Goal: Task Accomplishment & Management: Manage account settings

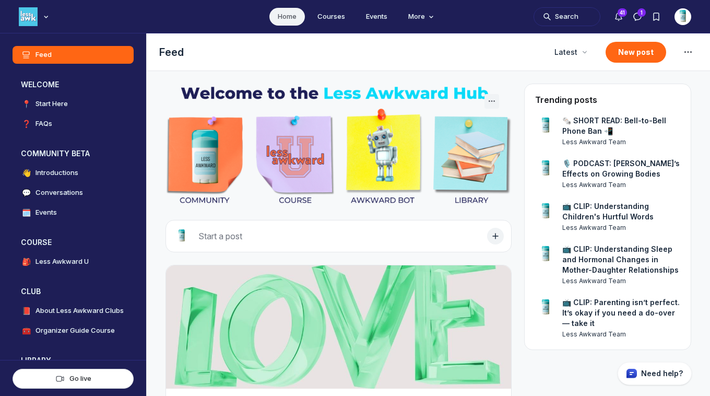
scroll to position [2789, 2001]
click at [38, 19] on div "Main navigation bar" at bounding box center [35, 16] width 32 height 19
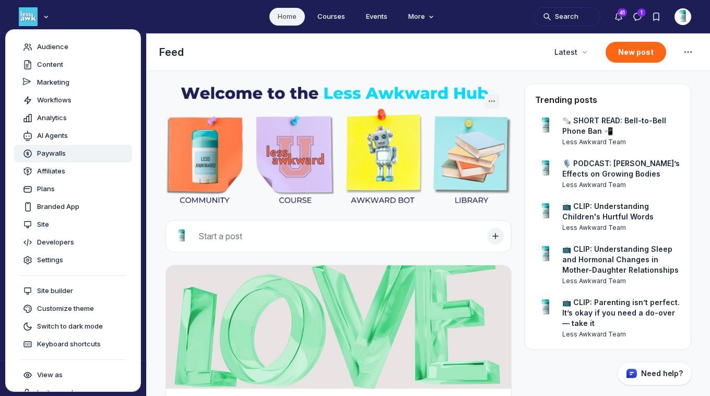
click at [37, 151] on span "Paywalls" at bounding box center [51, 153] width 29 height 10
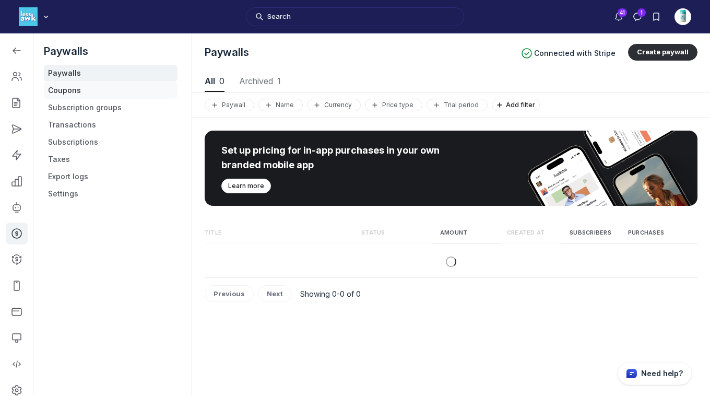
scroll to position [1414, 3562]
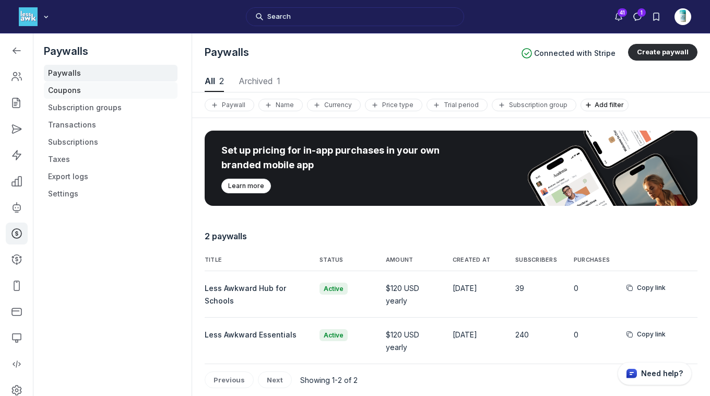
click at [83, 85] on link "Coupons" at bounding box center [111, 90] width 134 height 17
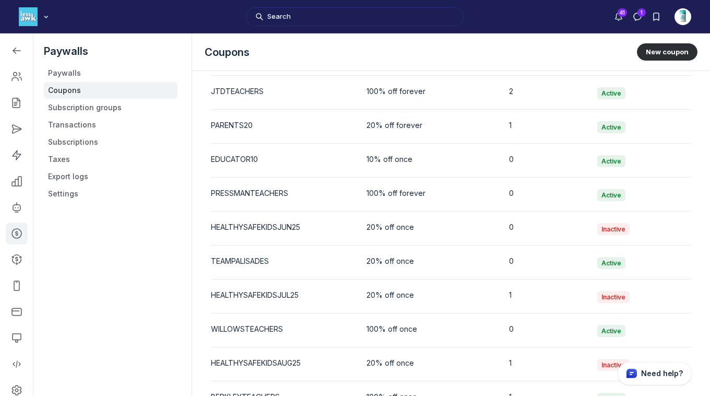
scroll to position [2172, 0]
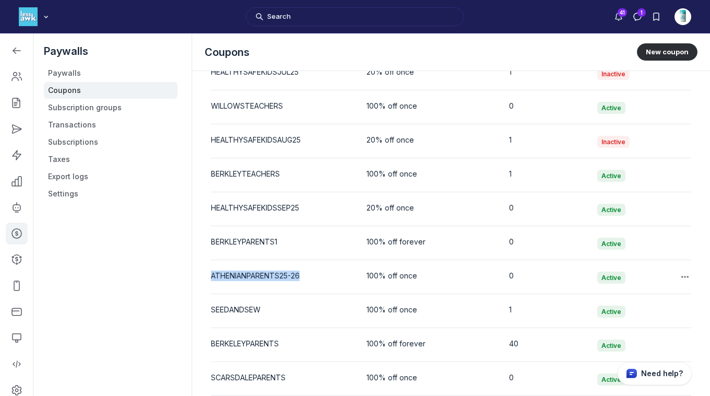
drag, startPoint x: 303, startPoint y: 274, endPoint x: 212, endPoint y: 275, distance: 91.4
click at [212, 275] on div "ATHENIANPARENTS25-26" at bounding box center [280, 276] width 139 height 10
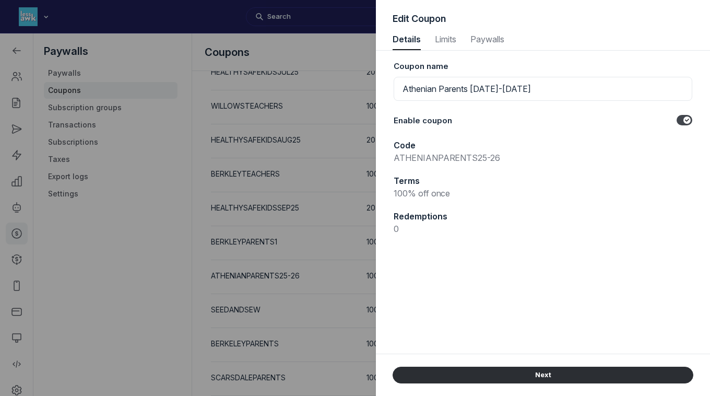
click at [140, 255] on div at bounding box center [355, 198] width 710 height 396
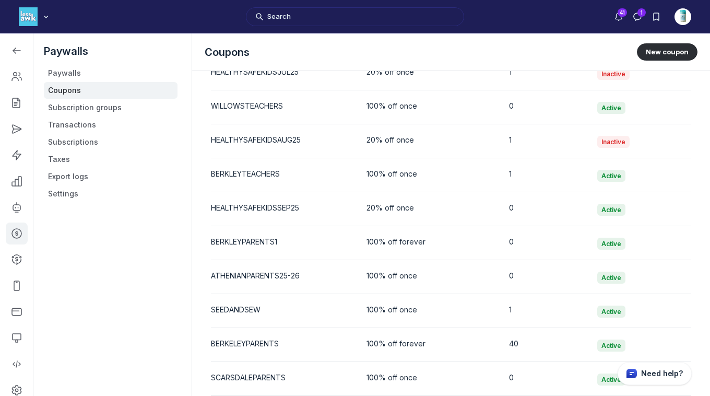
click at [138, 234] on div "Paywalls Paywalls Coupons Subscription groups Transactions Subscriptions Taxes …" at bounding box center [110, 231] width 155 height 396
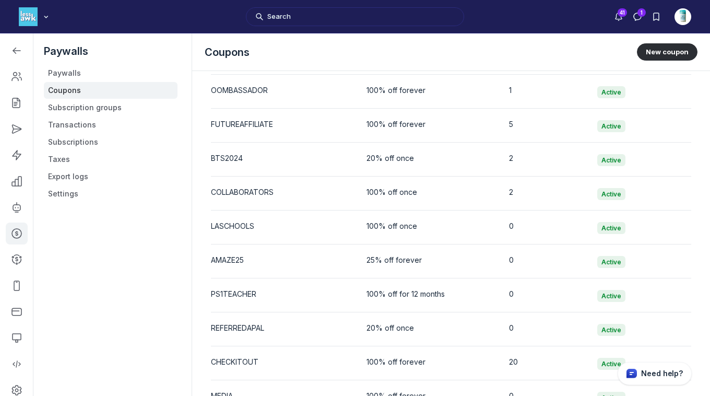
scroll to position [2172, 0]
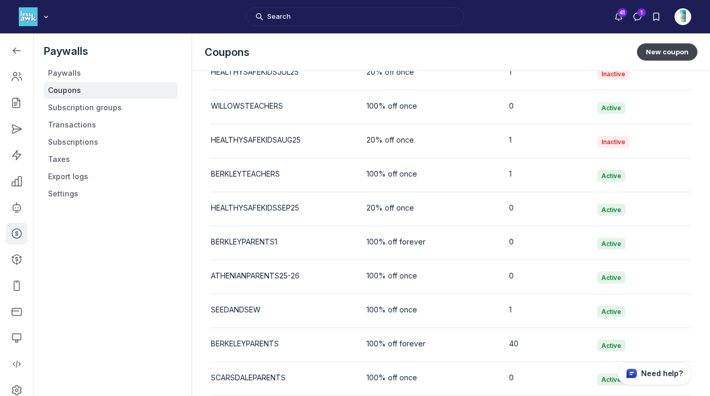
click at [671, 50] on button "New coupon" at bounding box center [667, 51] width 61 height 17
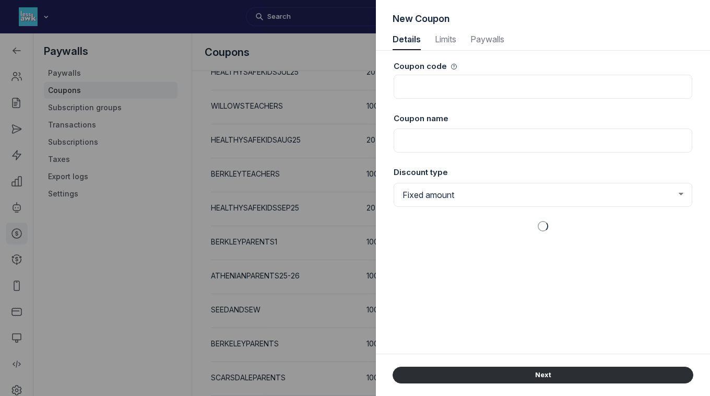
scroll to position [1414, 2697]
select select "1"
click at [180, 233] on div at bounding box center [355, 198] width 710 height 396
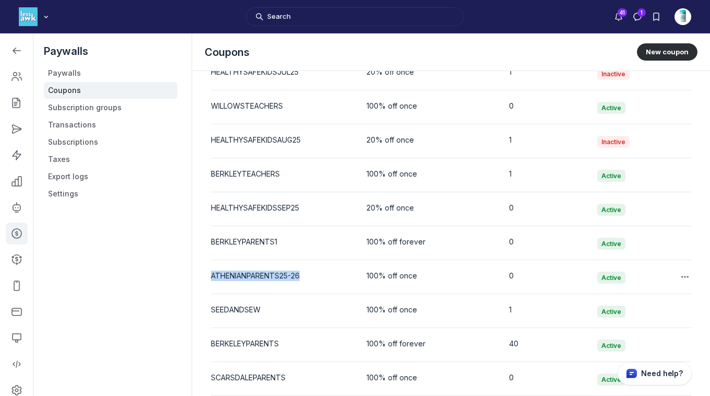
drag, startPoint x: 316, startPoint y: 274, endPoint x: 212, endPoint y: 274, distance: 104.0
click at [212, 274] on div "ATHENIANPARENTS25-26" at bounding box center [280, 276] width 139 height 10
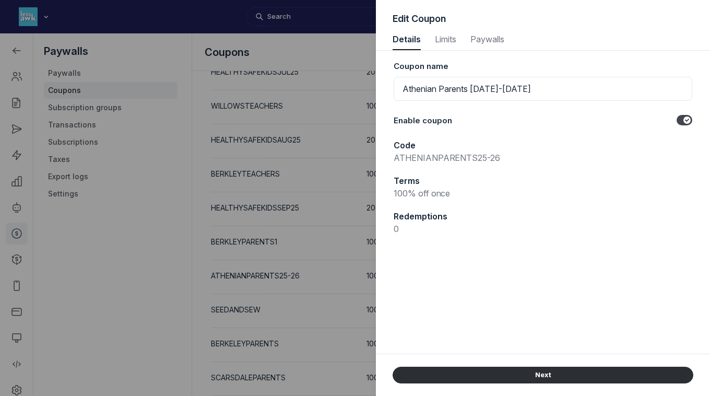
click at [212, 274] on div at bounding box center [355, 198] width 710 height 396
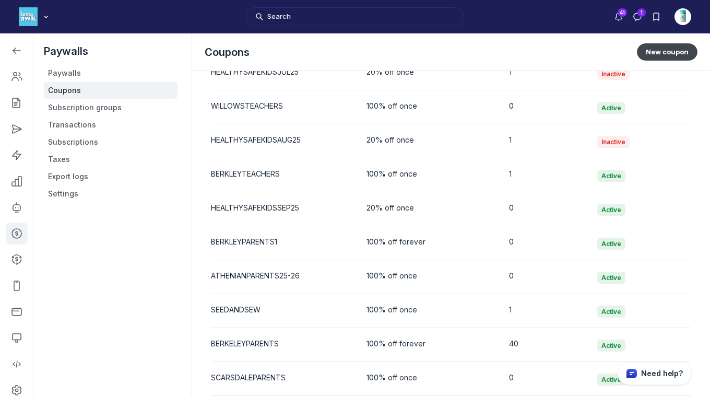
click at [673, 53] on button "New coupon" at bounding box center [667, 51] width 61 height 17
select select "1"
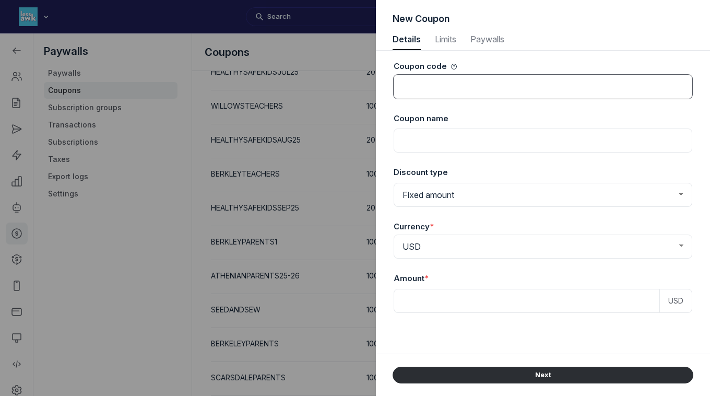
click at [520, 81] on input at bounding box center [543, 87] width 299 height 24
type input "ATHENIANPARENTSHUB"
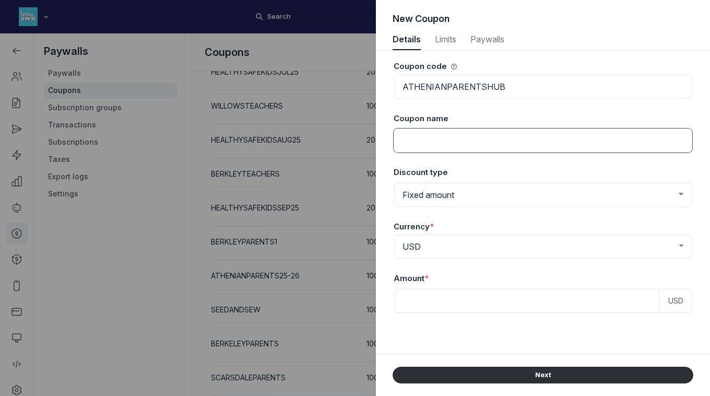
click at [512, 142] on input at bounding box center [543, 141] width 299 height 24
type input "Athenian Parents [DATE]-[DATE]"
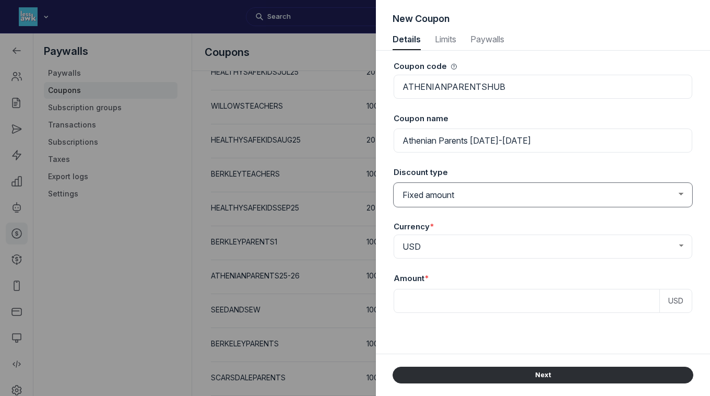
click at [486, 199] on select "Fixed amount Percentage discount" at bounding box center [543, 195] width 299 height 24
select select "PaywallCoupons::Percent"
click at [394, 183] on select "Fixed amount Percentage discount" at bounding box center [543, 195] width 299 height 24
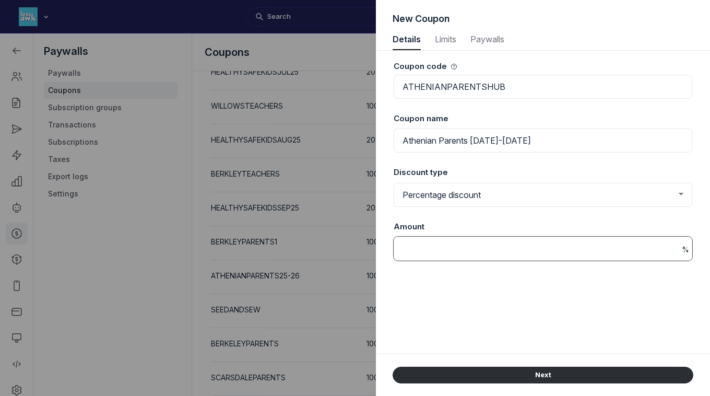
click at [448, 238] on input at bounding box center [543, 249] width 299 height 24
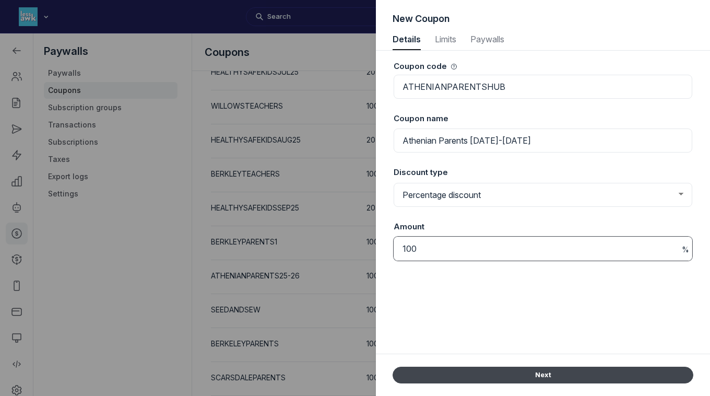
type input "100"
click at [508, 379] on button "Next" at bounding box center [543, 375] width 301 height 17
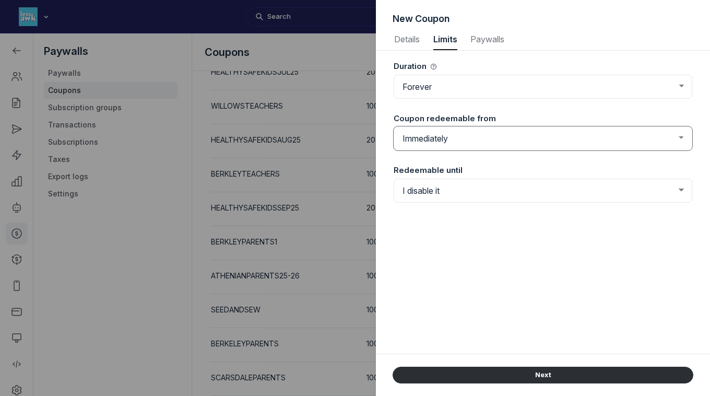
click at [460, 141] on select "Immediately From a set date" at bounding box center [543, 138] width 299 height 24
click at [394, 126] on select "Immediately From a set date" at bounding box center [543, 138] width 299 height 24
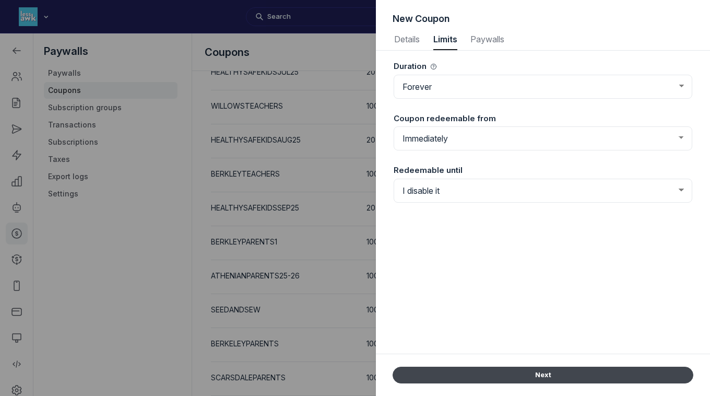
click at [534, 376] on button "Next" at bounding box center [543, 375] width 301 height 17
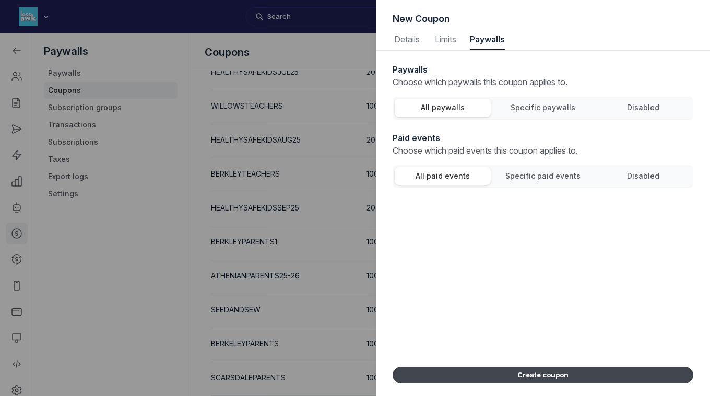
click at [574, 377] on button "Create coupon" at bounding box center [543, 375] width 301 height 17
click at [549, 373] on button "Create coupon" at bounding box center [543, 375] width 301 height 17
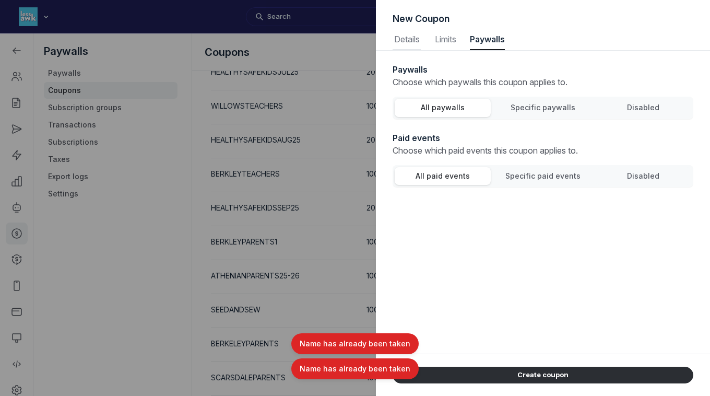
click at [402, 41] on span "Details" at bounding box center [407, 39] width 28 height 8
select select "PaywallCoupons::Percent"
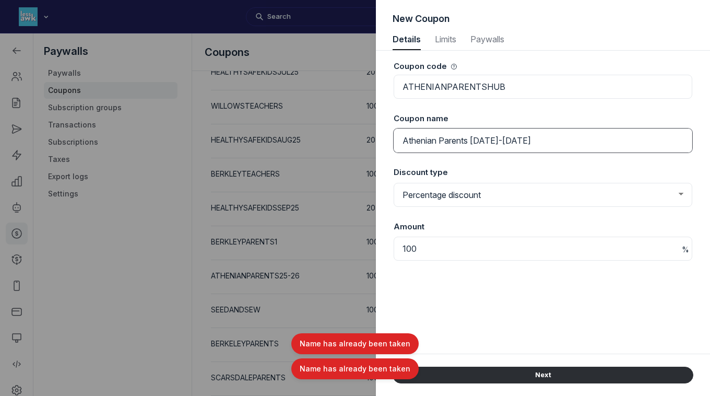
click at [524, 141] on input "Athenian Parents [DATE]-[DATE]" at bounding box center [543, 141] width 299 height 24
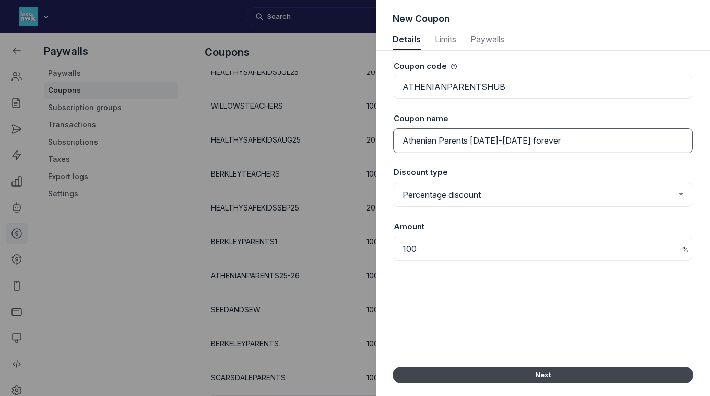
type input "Athenian Parents [DATE]-[DATE] forever"
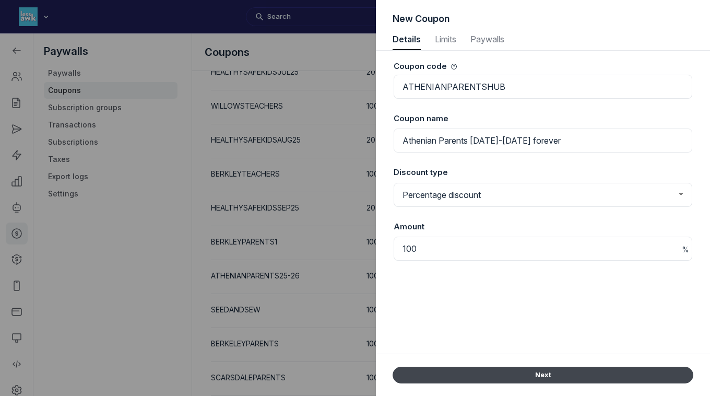
click at [546, 380] on button "Next" at bounding box center [543, 375] width 301 height 17
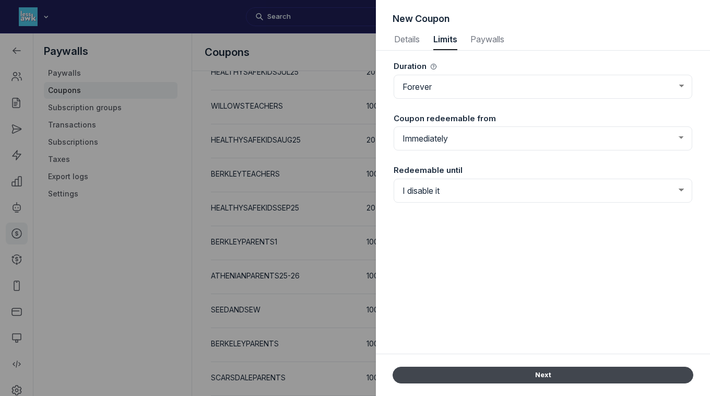
click at [546, 380] on button "Next" at bounding box center [543, 375] width 301 height 17
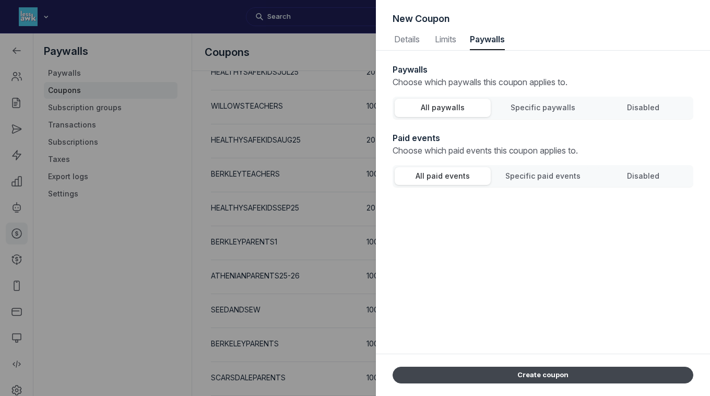
click at [546, 380] on button "Create coupon" at bounding box center [543, 375] width 301 height 17
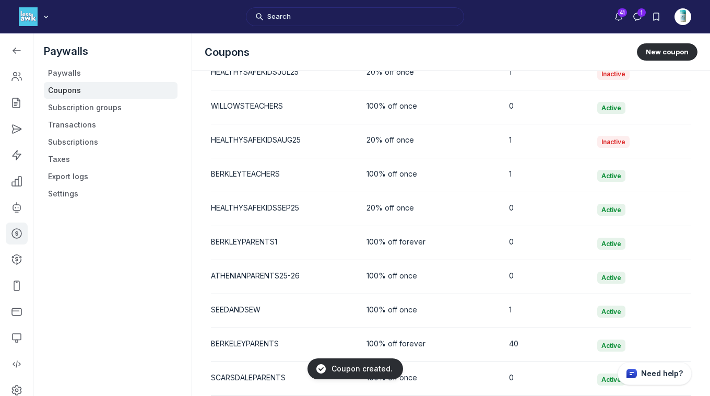
click at [117, 312] on div "Paywalls Paywalls Coupons Subscription groups Transactions Subscriptions Taxes …" at bounding box center [110, 231] width 155 height 396
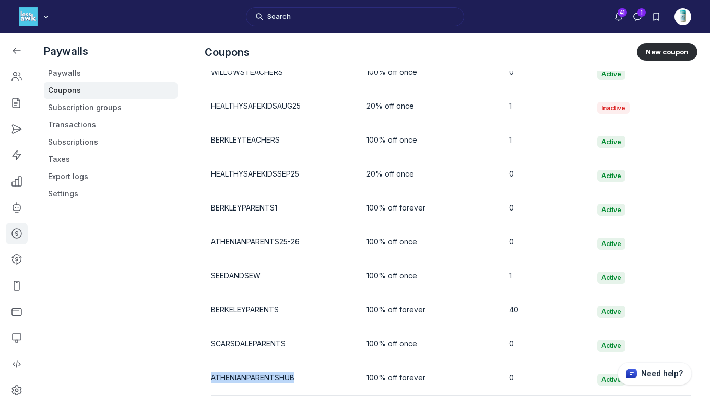
drag, startPoint x: 308, startPoint y: 378, endPoint x: 211, endPoint y: 378, distance: 97.2
click at [211, 378] on div "ATHENIANPARENTSHUB" at bounding box center [280, 377] width 139 height 10
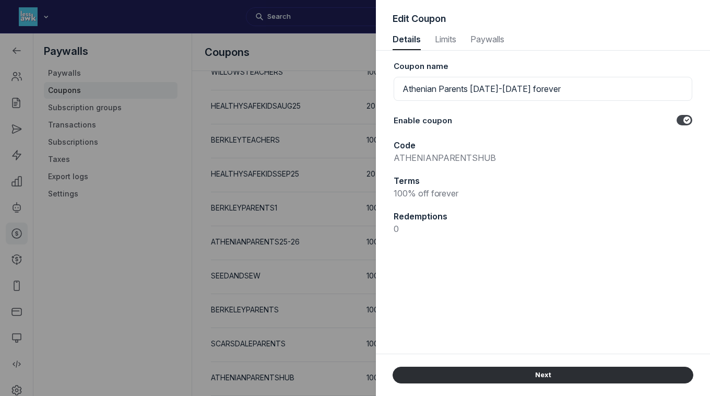
click at [142, 307] on div at bounding box center [355, 198] width 710 height 396
